Goal: Navigation & Orientation: Find specific page/section

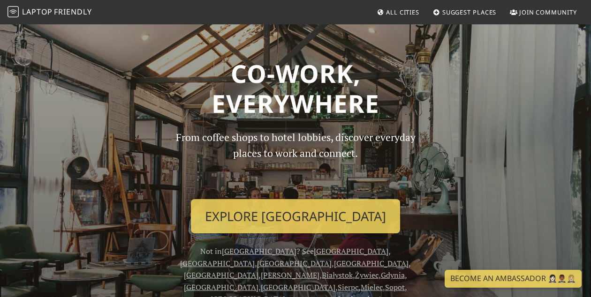
click at [397, 16] on link "All Cities" at bounding box center [398, 12] width 50 height 17
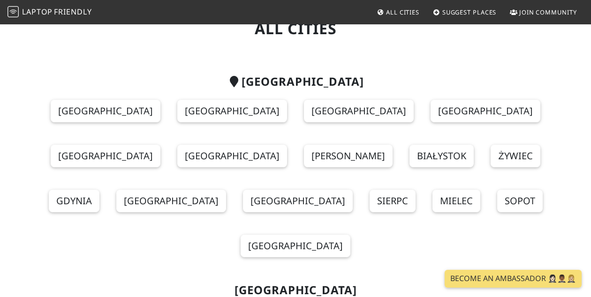
scroll to position [46, 0]
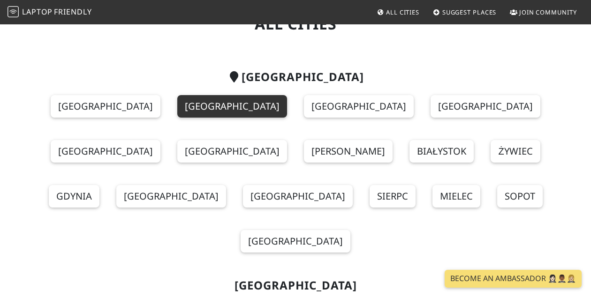
click at [177, 108] on link "[GEOGRAPHIC_DATA]" at bounding box center [232, 106] width 110 height 23
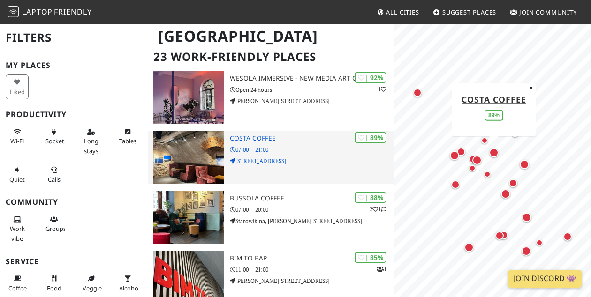
scroll to position [60, 0]
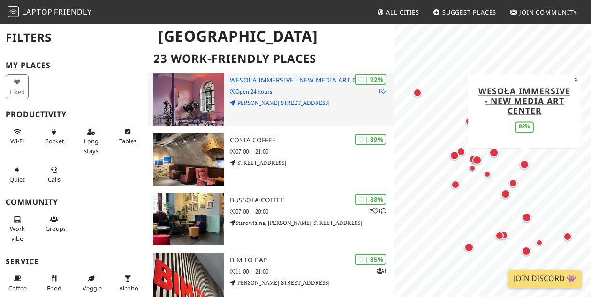
click at [327, 110] on div "| 92% 1 Wesoła Immersive - New Media Art Center Open 24 hours [PERSON_NAME][STR…" at bounding box center [312, 99] width 164 height 53
